Goal: Transaction & Acquisition: Purchase product/service

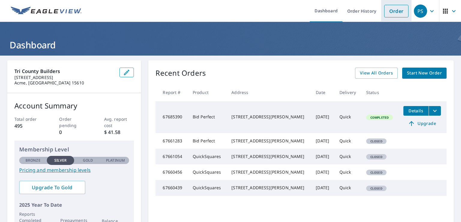
click at [389, 8] on link "Order" at bounding box center [396, 11] width 24 height 13
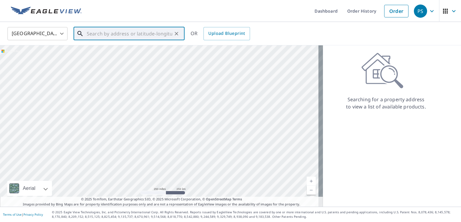
click at [120, 37] on input "text" at bounding box center [130, 33] width 86 height 17
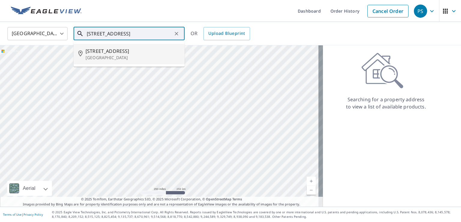
click at [119, 54] on span "[STREET_ADDRESS]" at bounding box center [133, 50] width 94 height 7
type input "[STREET_ADDRESS]"
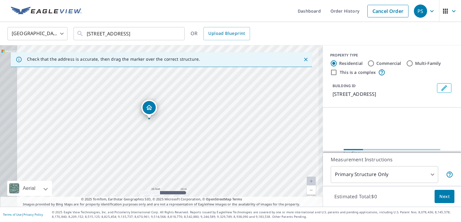
drag, startPoint x: 126, startPoint y: 123, endPoint x: 221, endPoint y: 123, distance: 94.6
click at [221, 123] on div "[STREET_ADDRESS]" at bounding box center [161, 125] width 323 height 161
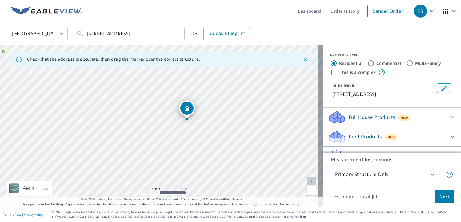
drag, startPoint x: 177, startPoint y: 119, endPoint x: 205, endPoint y: 113, distance: 28.3
click at [205, 113] on div "[STREET_ADDRESS]" at bounding box center [161, 125] width 323 height 161
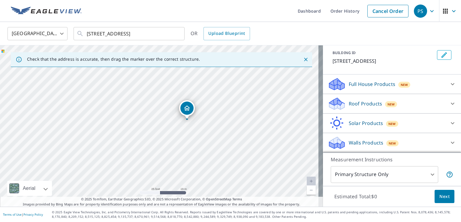
scroll to position [40, 0]
click at [411, 100] on div "Roof Products New" at bounding box center [387, 104] width 118 height 14
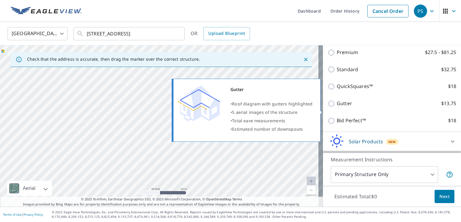
scroll to position [70, 0]
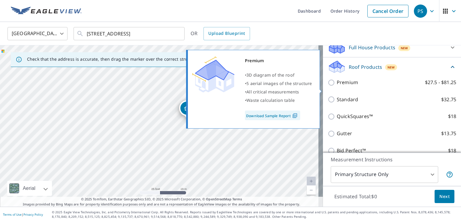
click at [363, 86] on label "Premium $27.5 - $81.25" at bounding box center [397, 83] width 120 height 8
click at [337, 86] on input "Premium $27.5 - $81.25" at bounding box center [332, 82] width 9 height 7
checkbox input "true"
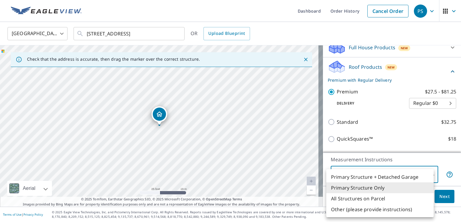
click at [391, 180] on body "PS PS Dashboard Order History Cancel Order PS [GEOGRAPHIC_DATA] [GEOGRAPHIC_DAT…" at bounding box center [230, 111] width 461 height 222
click at [418, 156] on div at bounding box center [230, 111] width 461 height 222
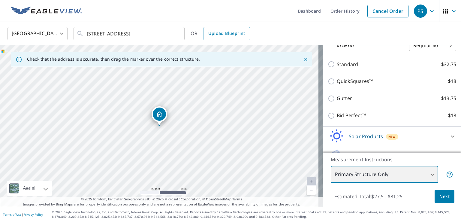
scroll to position [130, 0]
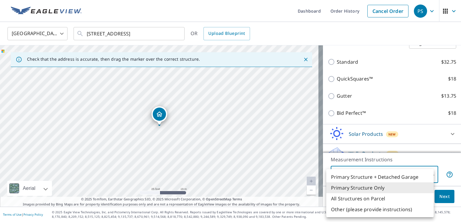
click at [398, 179] on body "PS PS Dashboard Order History Cancel Order PS [GEOGRAPHIC_DATA] [GEOGRAPHIC_DAT…" at bounding box center [230, 111] width 461 height 222
click at [322, 156] on div at bounding box center [230, 111] width 461 height 222
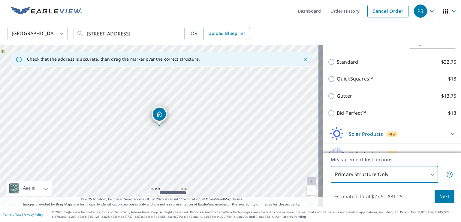
click at [444, 201] on button "Next" at bounding box center [445, 197] width 20 height 14
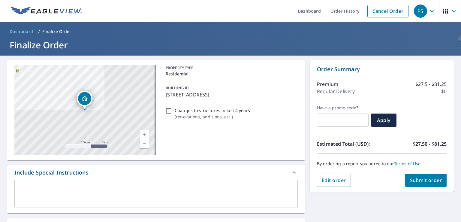
click at [410, 179] on span "Submit order" at bounding box center [426, 180] width 32 height 7
checkbox input "true"
